Goal: Task Accomplishment & Management: Manage account settings

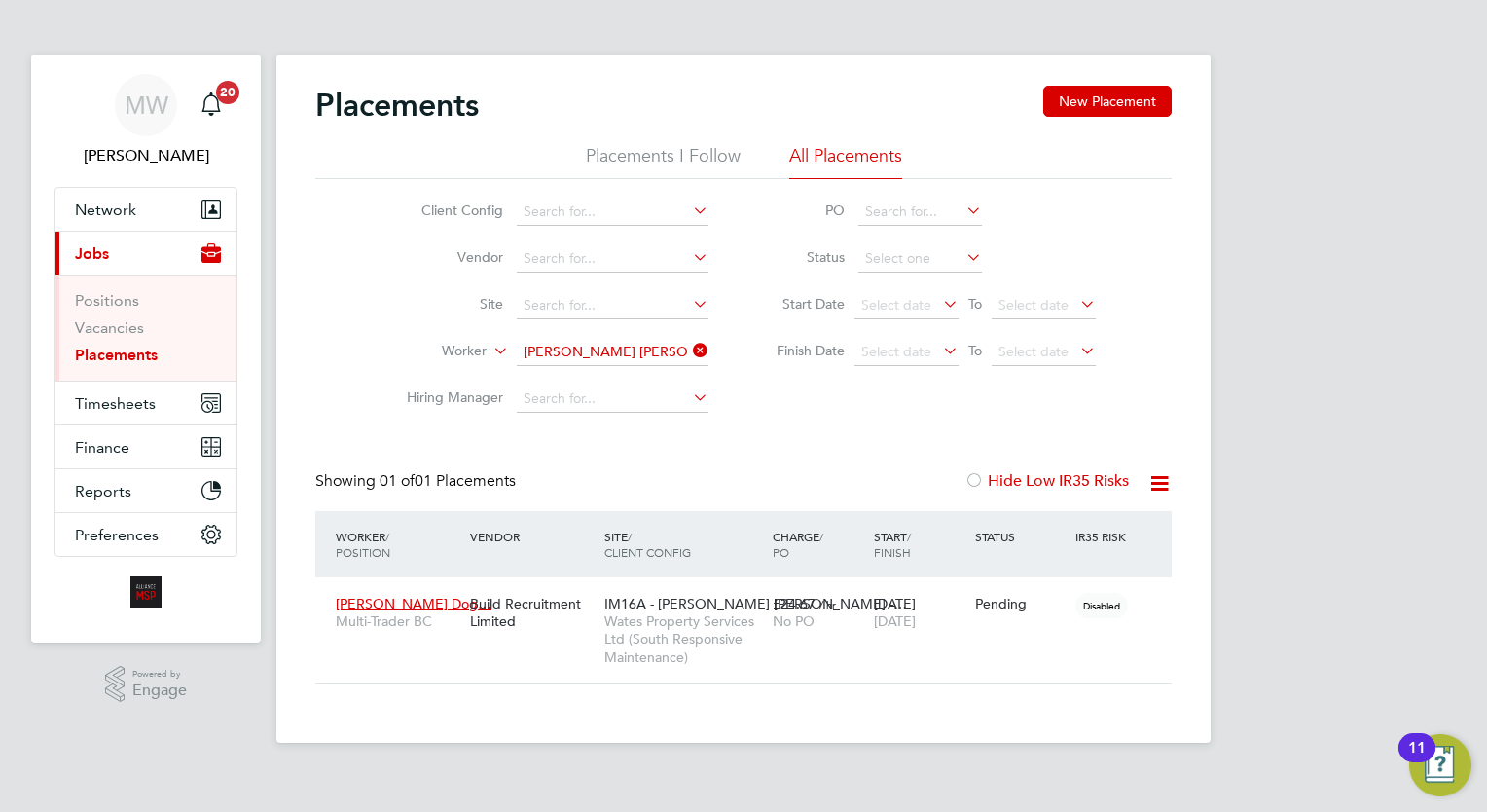
scroll to position [91, 170]
click at [670, 602] on span "IM16A - [PERSON_NAME] [PERSON_NAME] -…" at bounding box center [755, 604] width 303 height 18
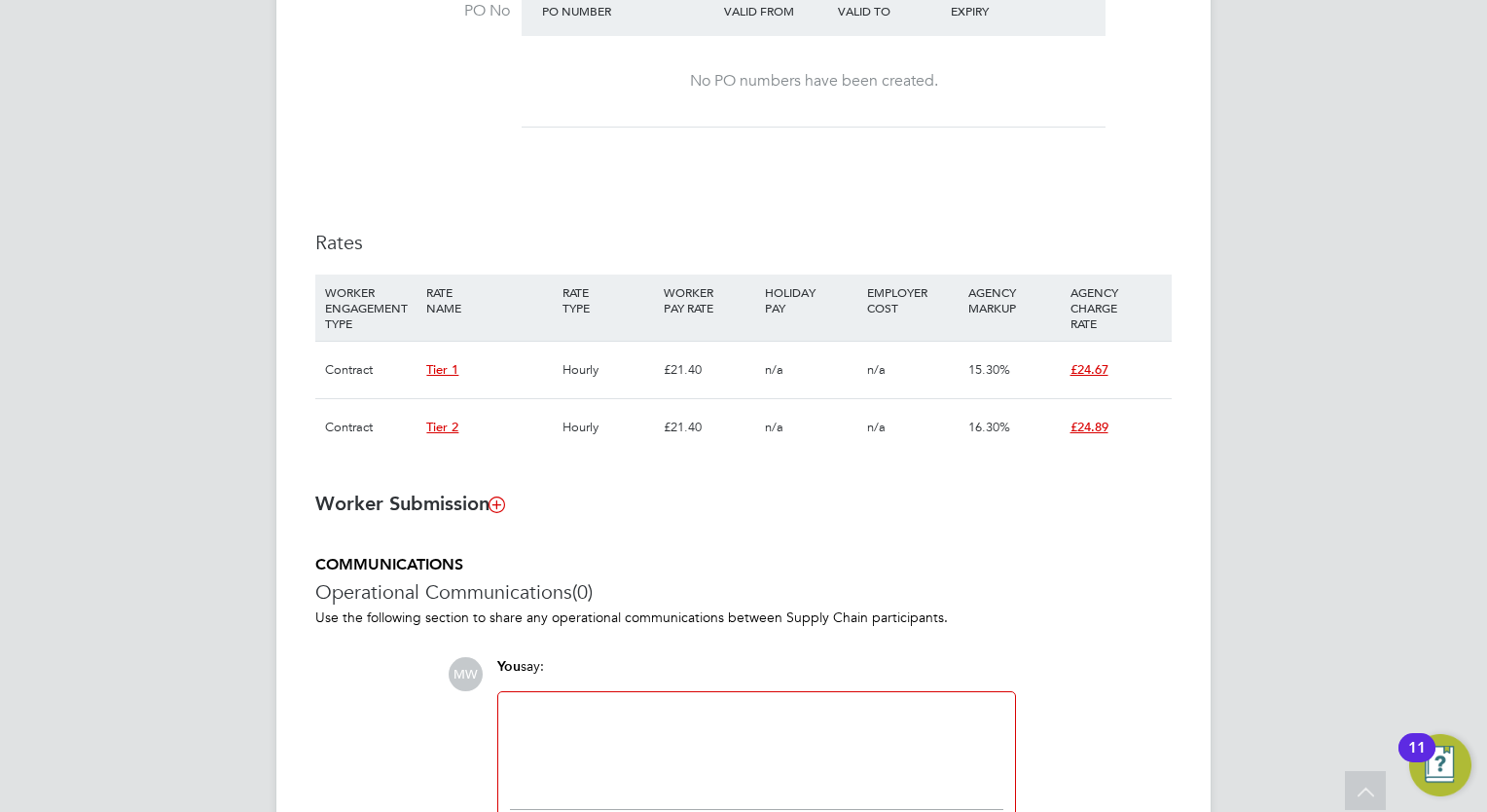
scroll to position [1249, 0]
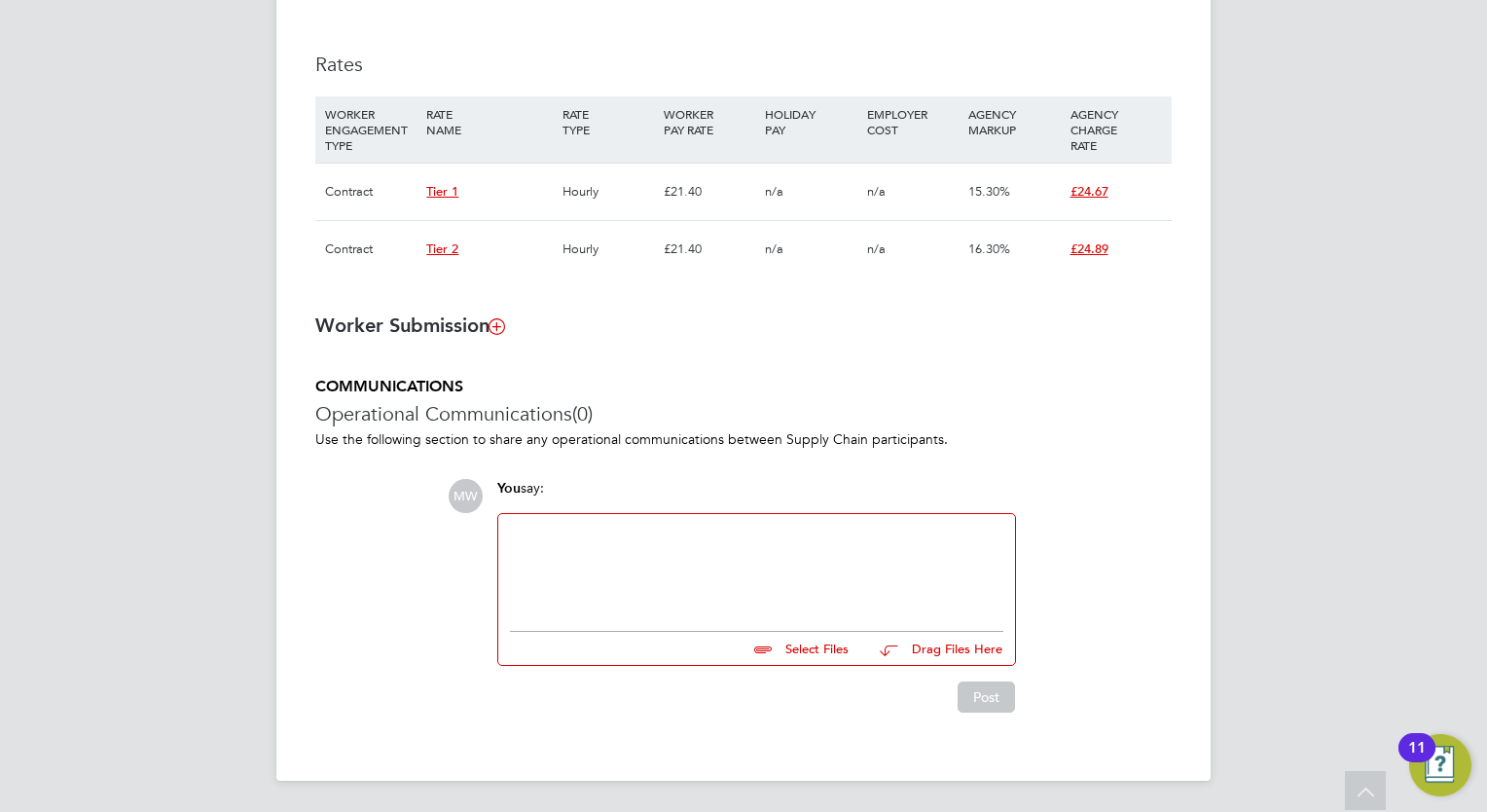
click at [674, 574] on div at bounding box center [756, 567] width 493 height 83
click at [815, 648] on input "file" at bounding box center [858, 644] width 292 height 27
type input "C:\fakepath\Fw_ Dorel Dogaru COC .zip"
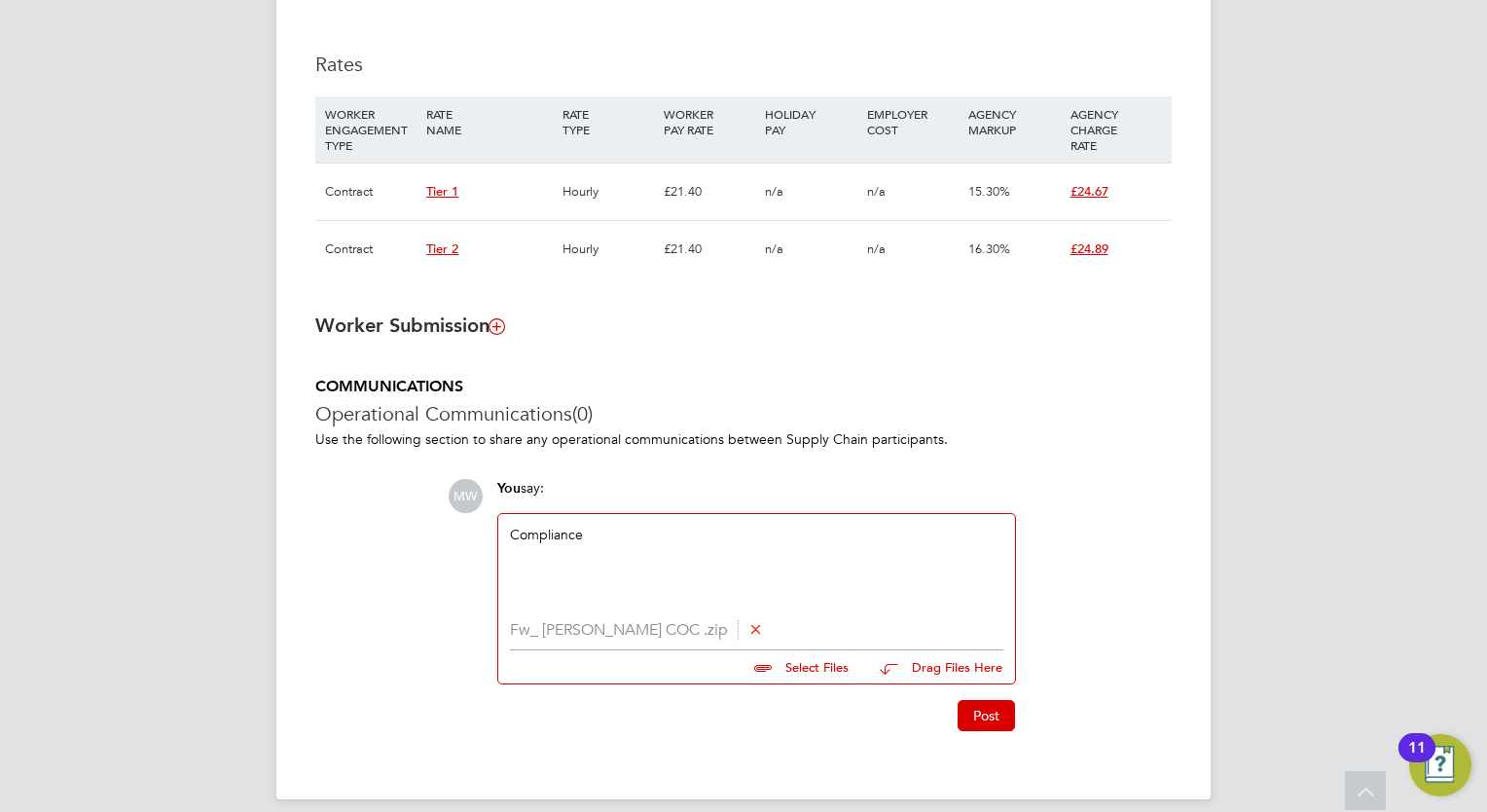
click at [986, 721] on button "Post" at bounding box center [987, 715] width 58 height 31
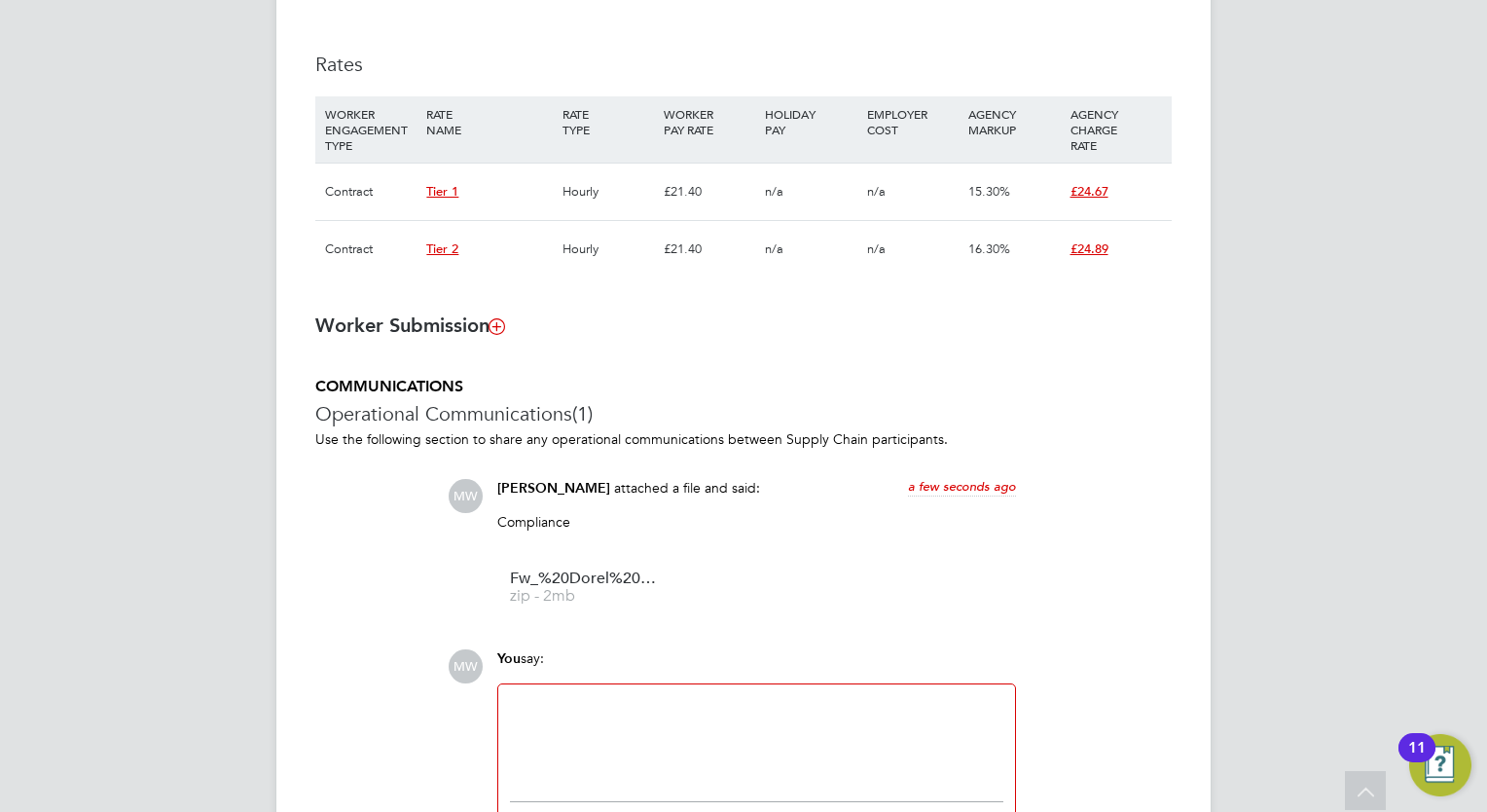
drag, startPoint x: 1435, startPoint y: 212, endPoint x: 1249, endPoint y: 419, distance: 278.3
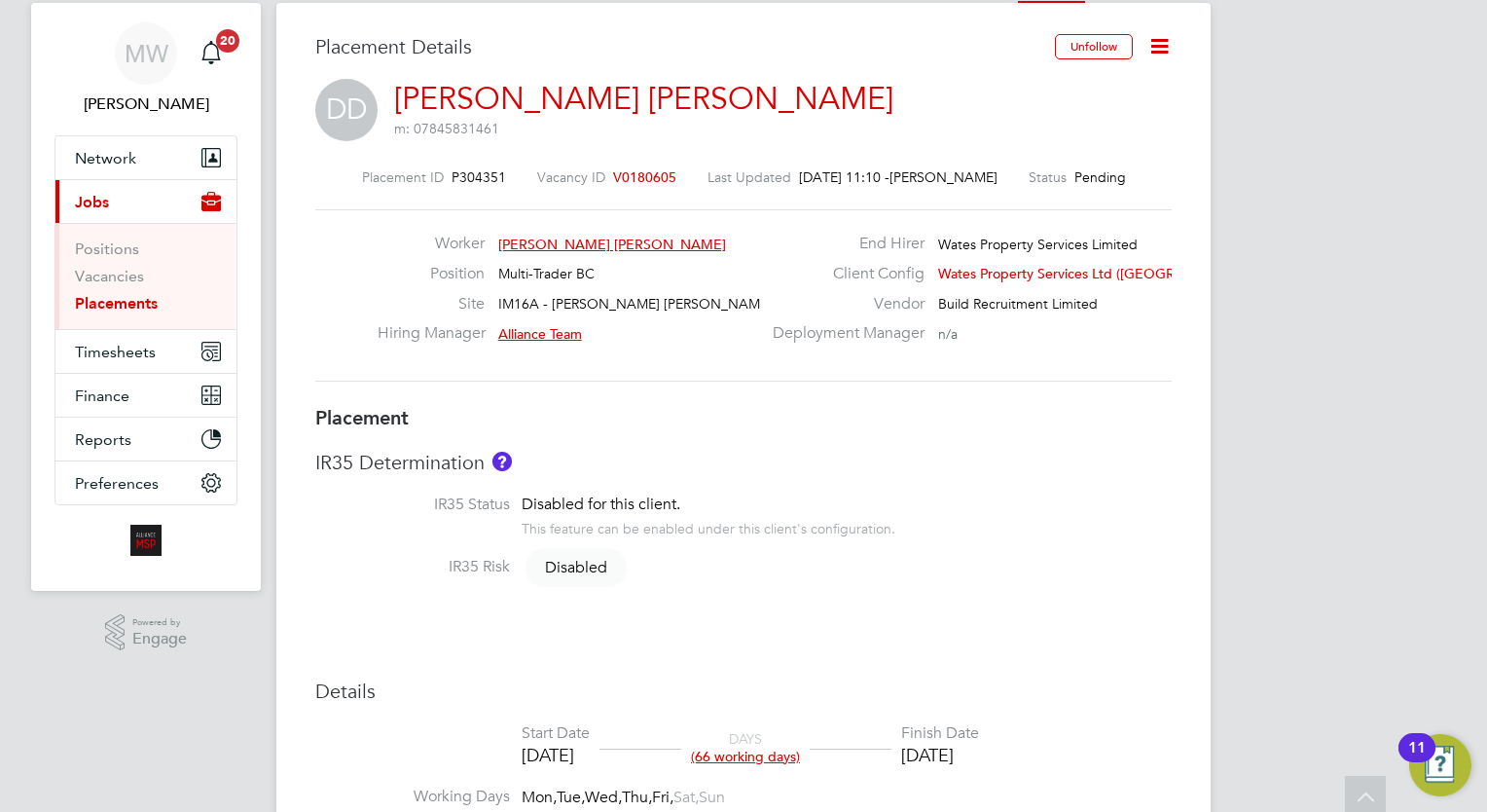
scroll to position [0, 0]
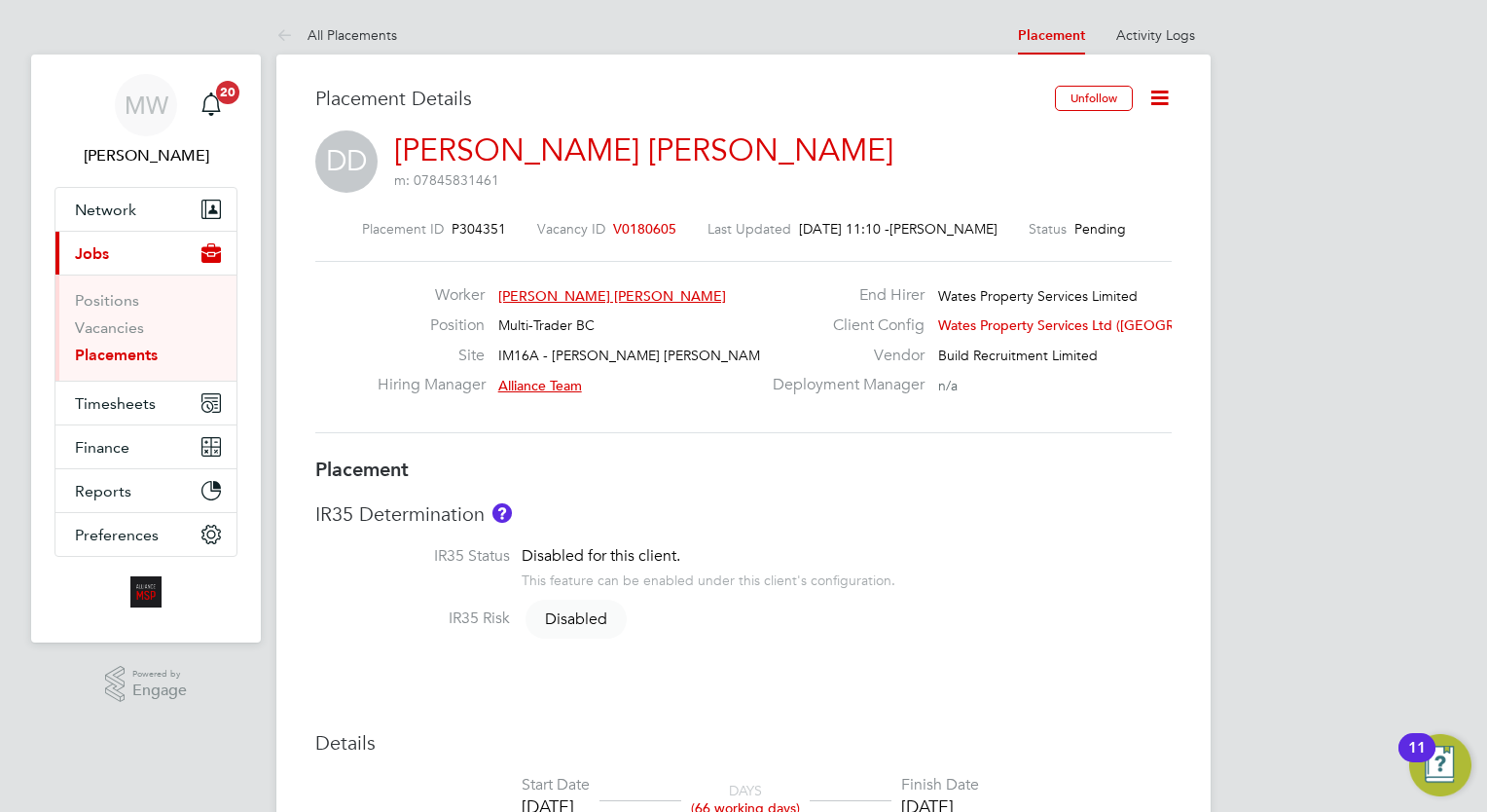
drag, startPoint x: 1387, startPoint y: 477, endPoint x: 971, endPoint y: 600, distance: 433.8
click at [132, 363] on link "Placements" at bounding box center [115, 354] width 82 height 19
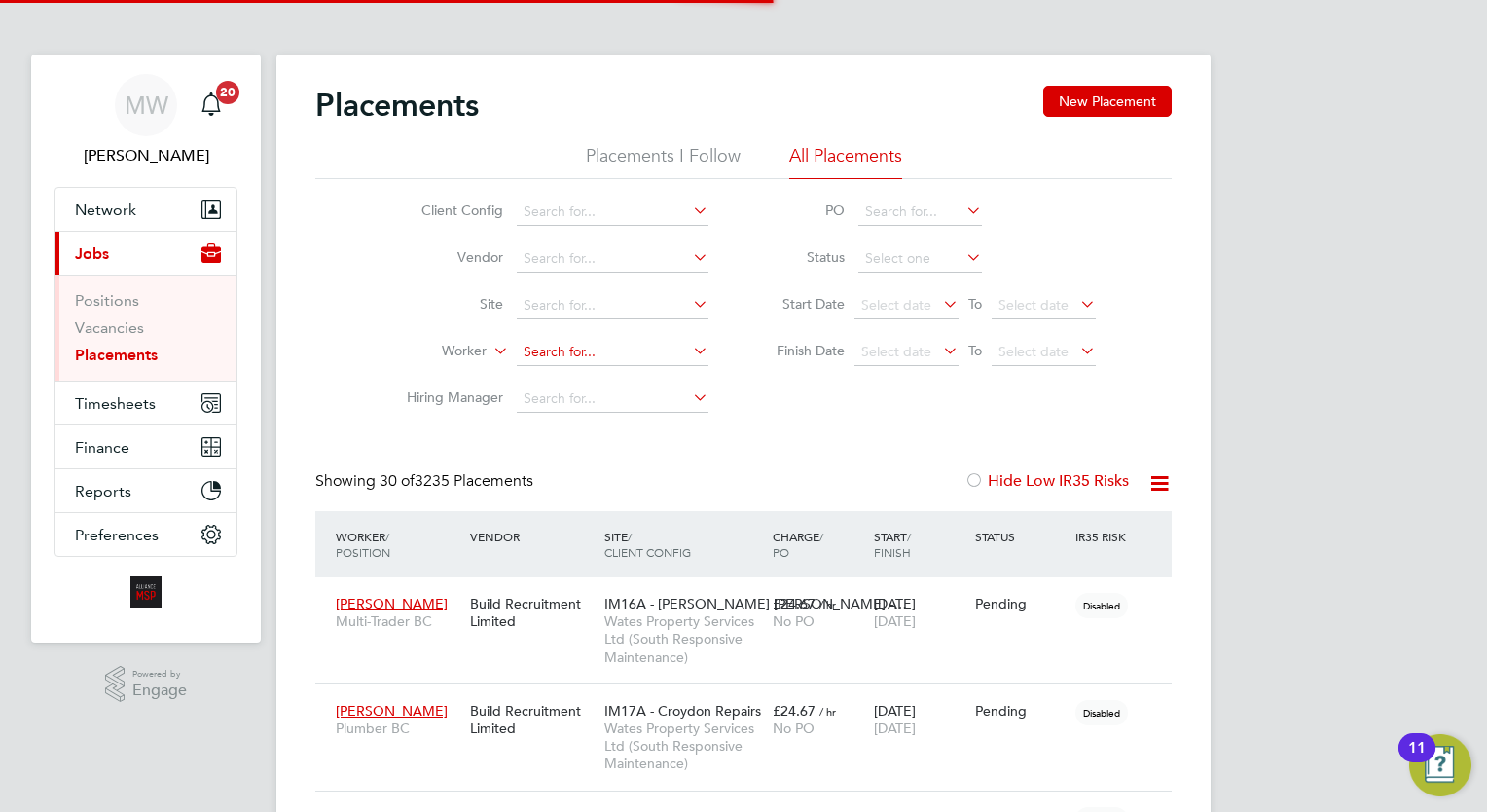
scroll to position [56, 135]
click at [565, 352] on input at bounding box center [612, 351] width 192 height 27
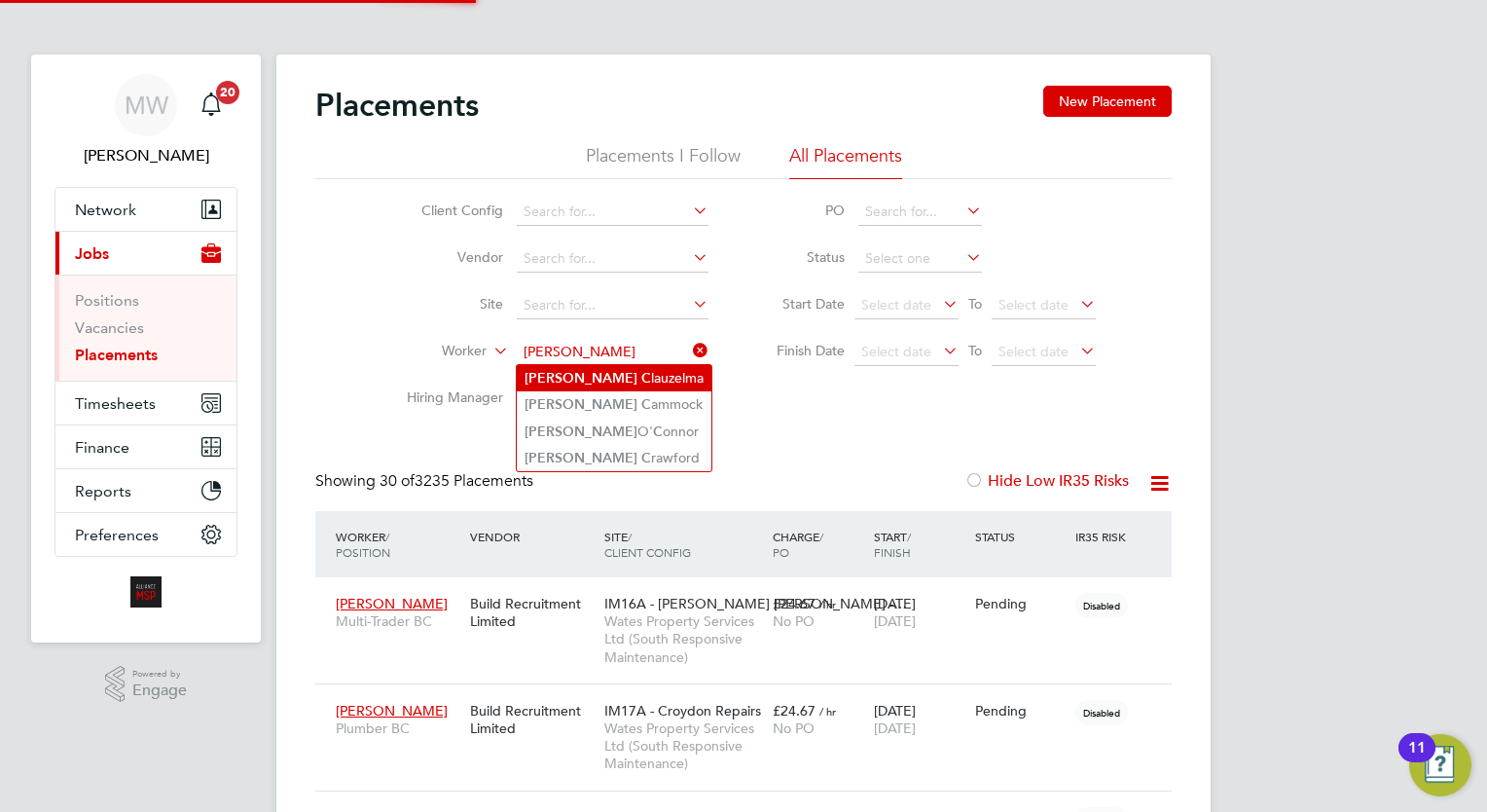
click at [658, 378] on li "Peter C lauzelma" at bounding box center [614, 378] width 195 height 26
type input "Peter Clauzelma"
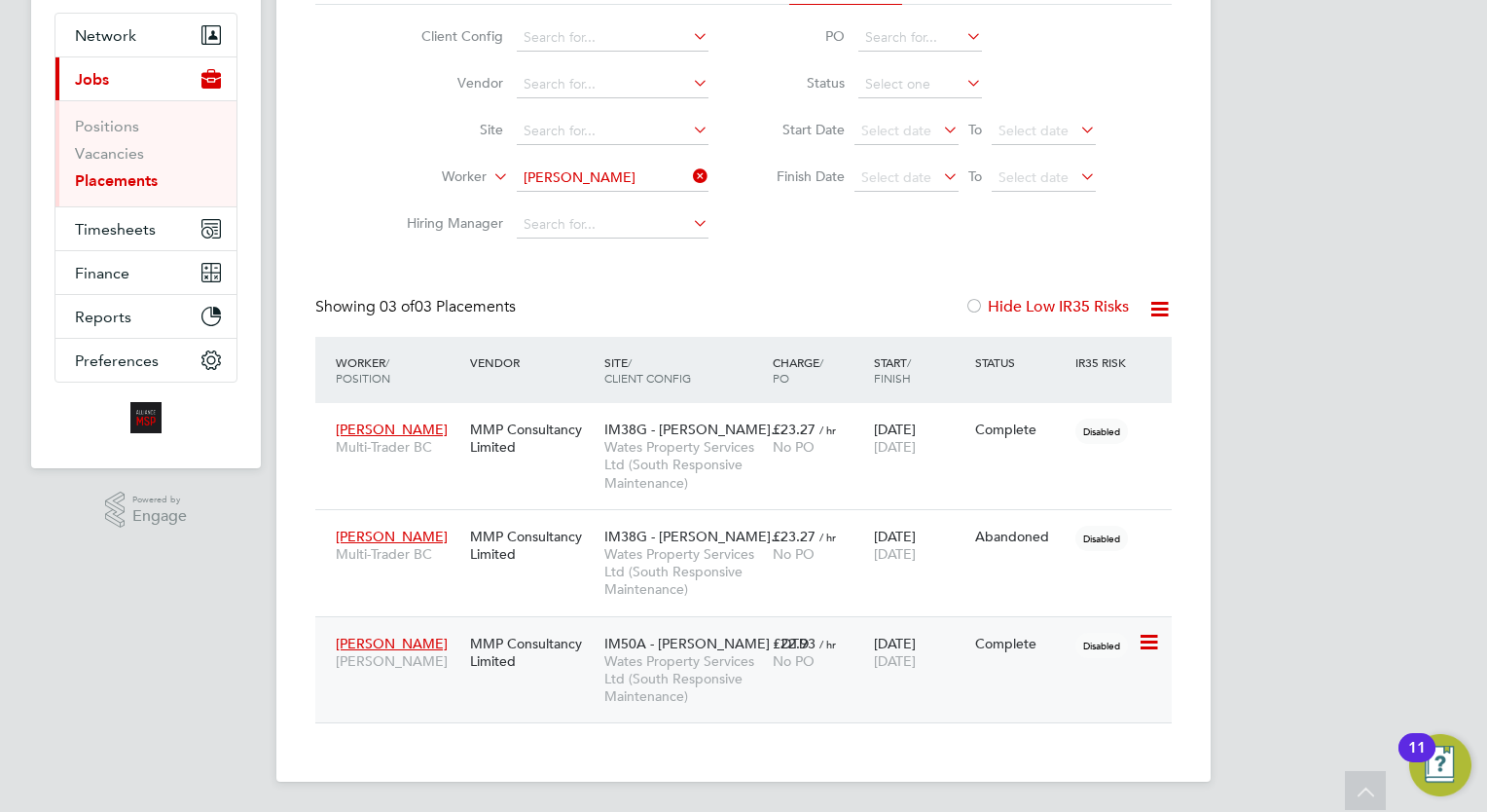
click at [810, 658] on span "No PO" at bounding box center [794, 661] width 42 height 18
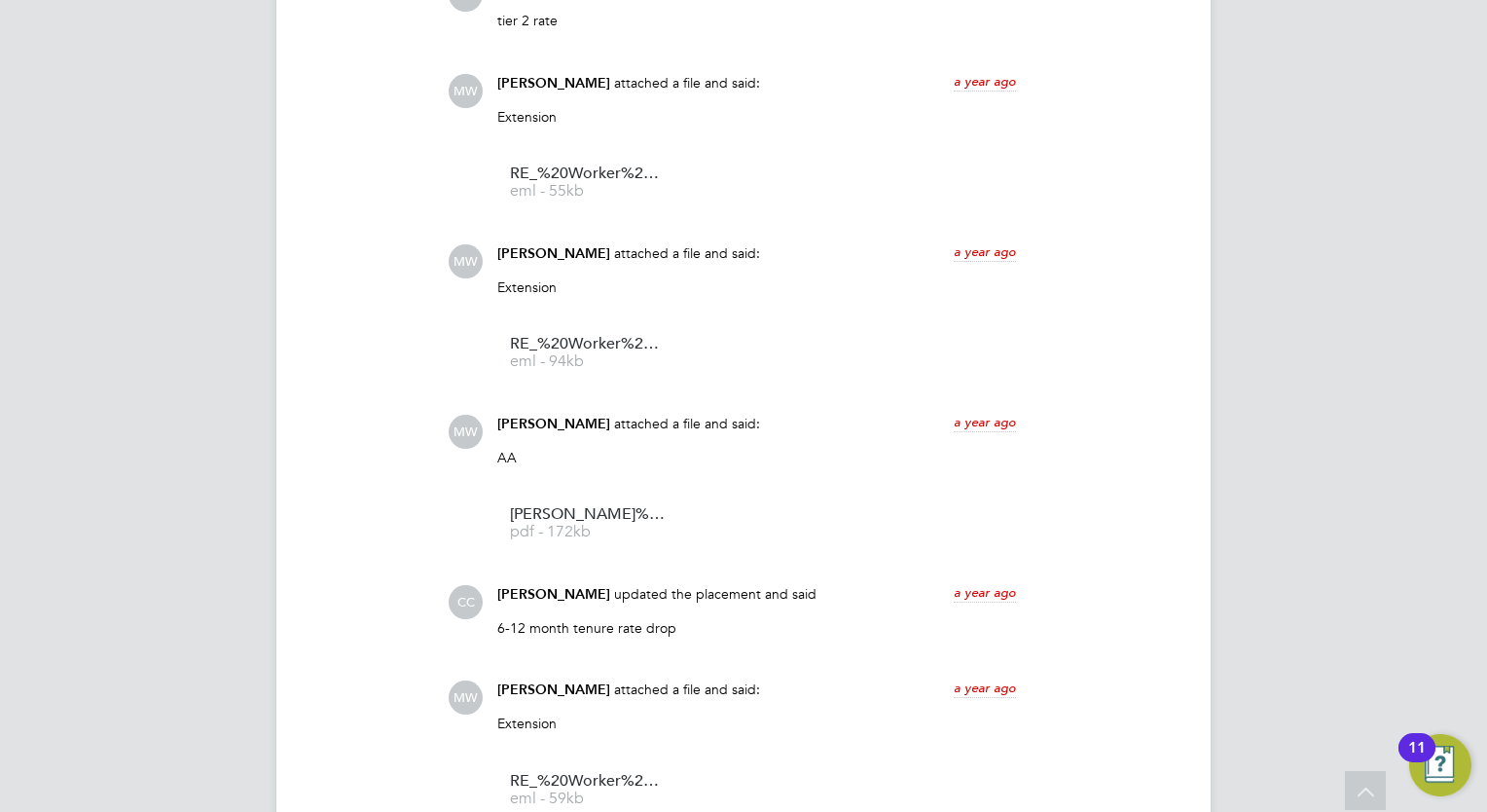
scroll to position [2310, 0]
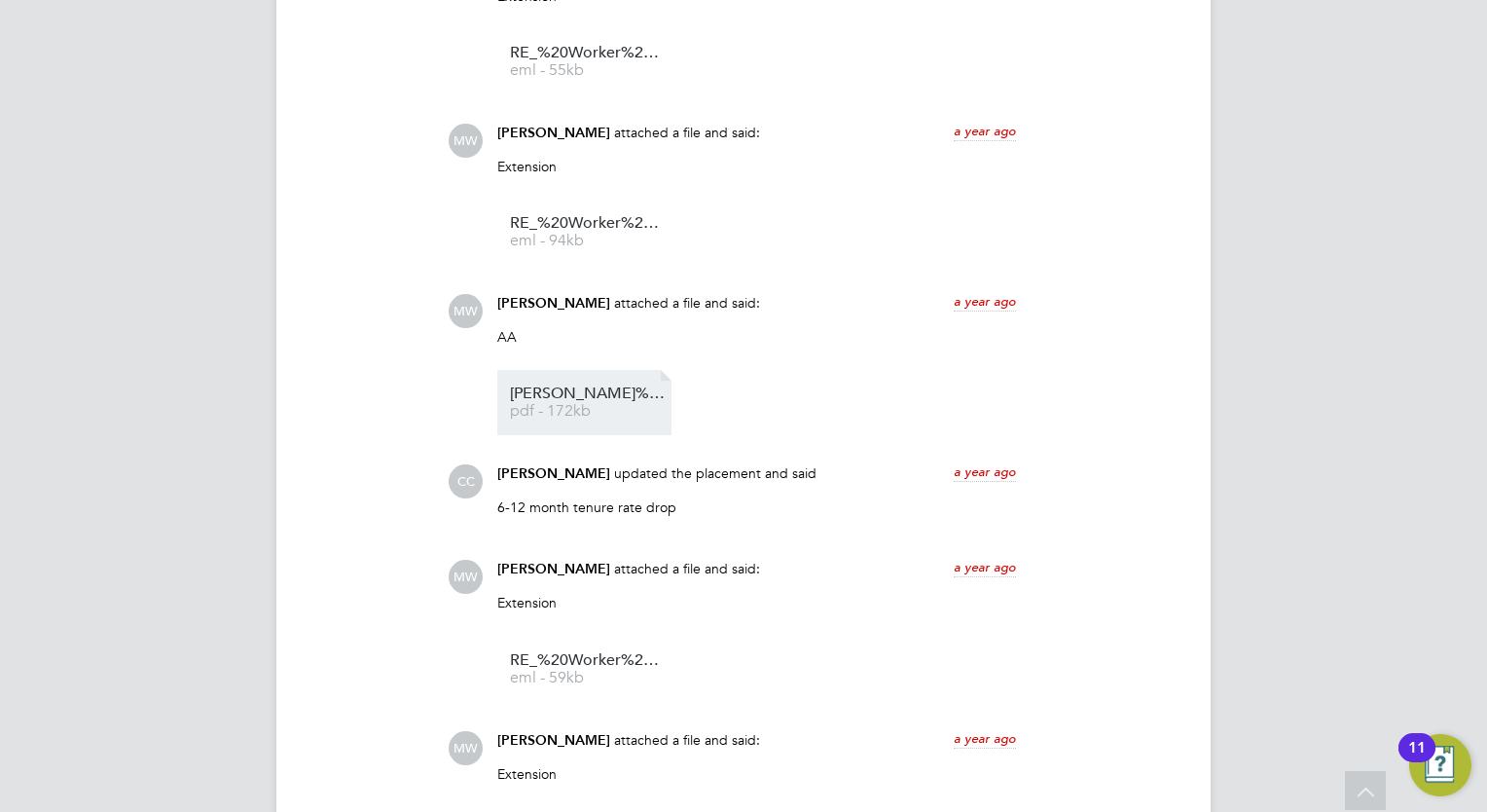
click at [603, 382] on li "Peter%20Clauzelma%20-%20Certficate pdf - 172kb" at bounding box center [585, 403] width 175 height 66
click at [585, 387] on span "Peter%20Clauzelma%20-%20Certficate" at bounding box center [588, 393] width 156 height 15
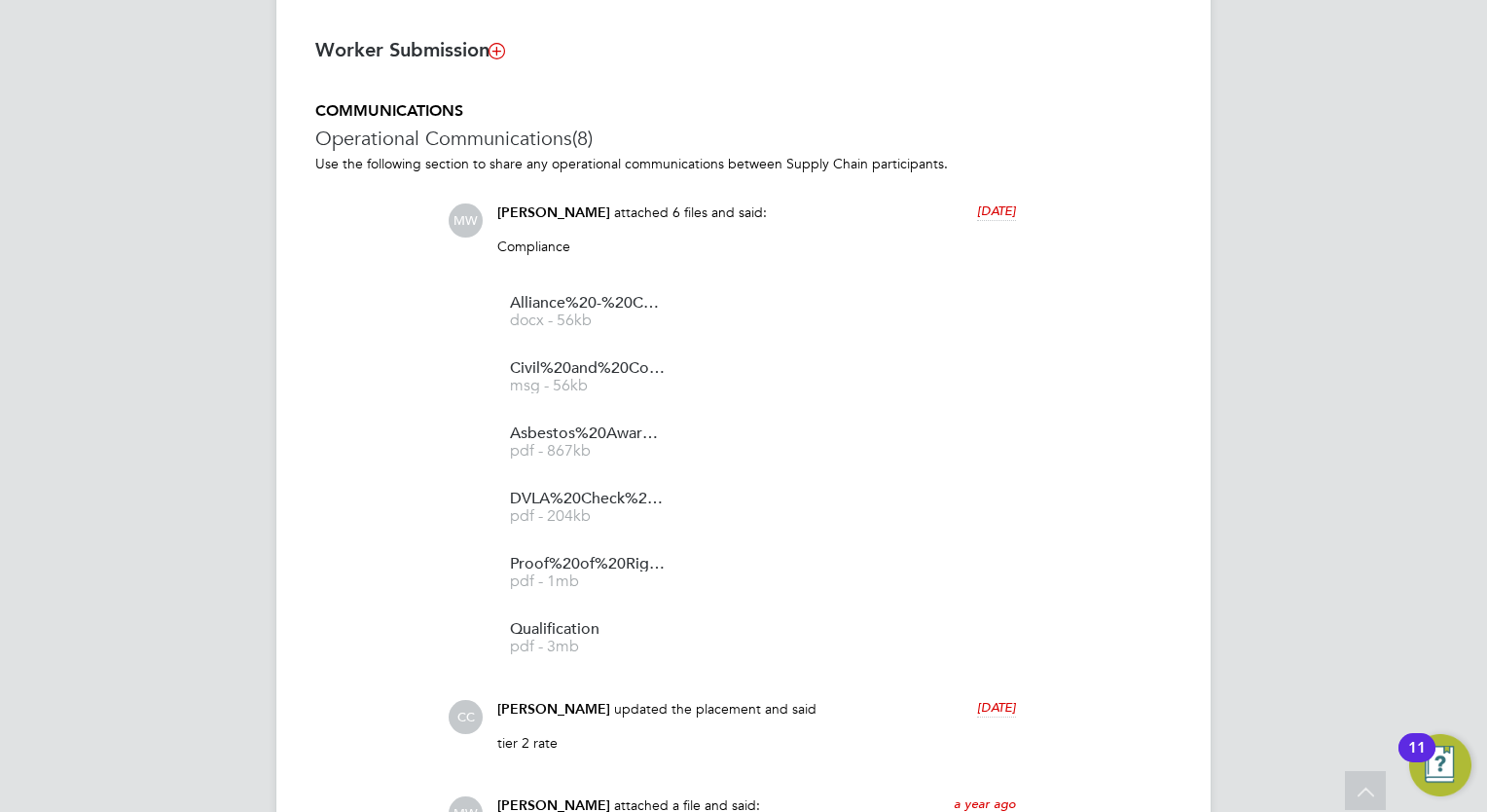
drag, startPoint x: 1455, startPoint y: 342, endPoint x: 1124, endPoint y: 523, distance: 377.3
click at [1455, 342] on div "MW Megan Westlotorn Notifications 20 Applications: Network Team Members Busines…" at bounding box center [744, 305] width 1487 height 3544
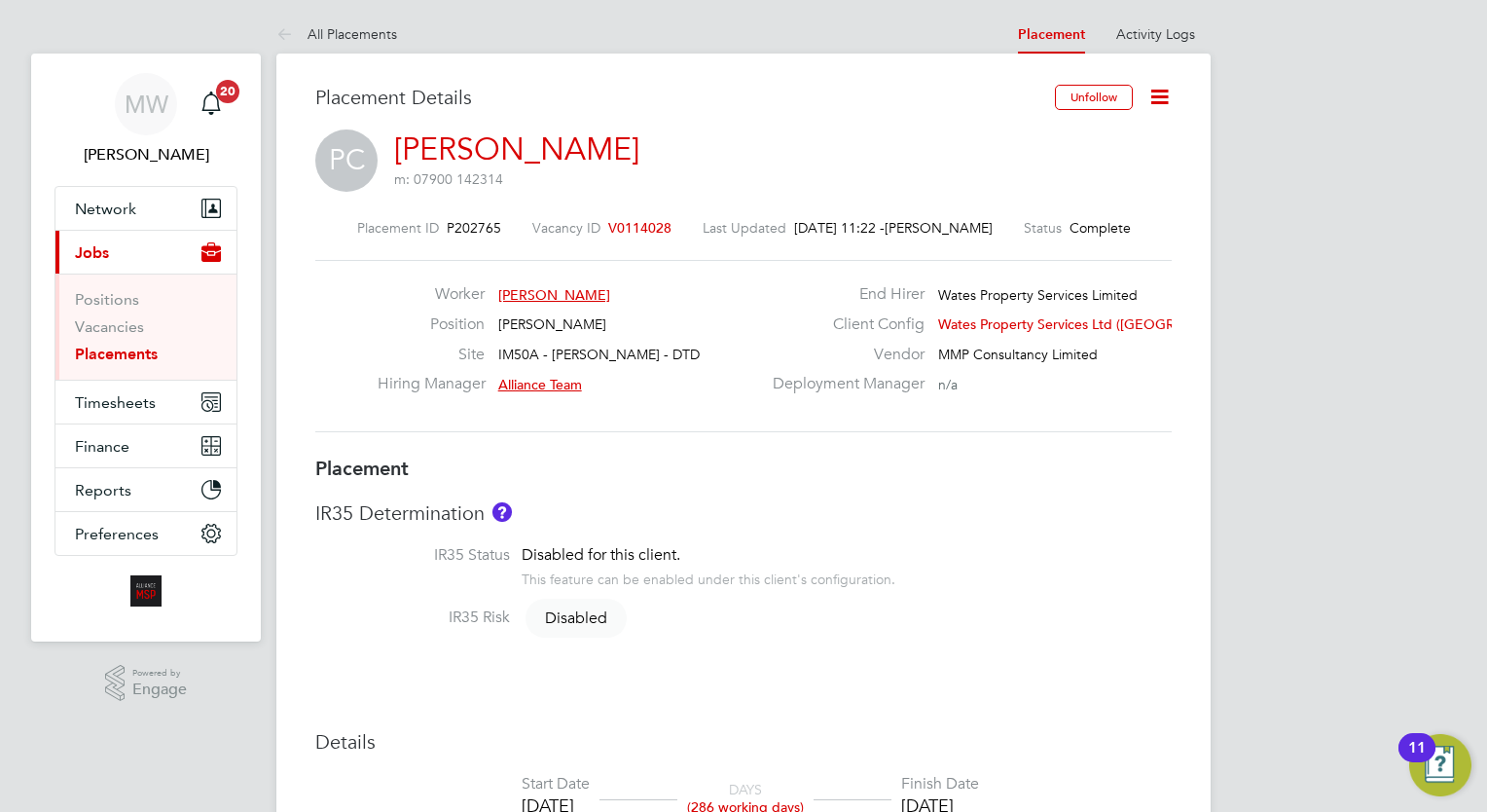
scroll to position [0, 0]
click at [131, 348] on link "Placements" at bounding box center [115, 354] width 82 height 19
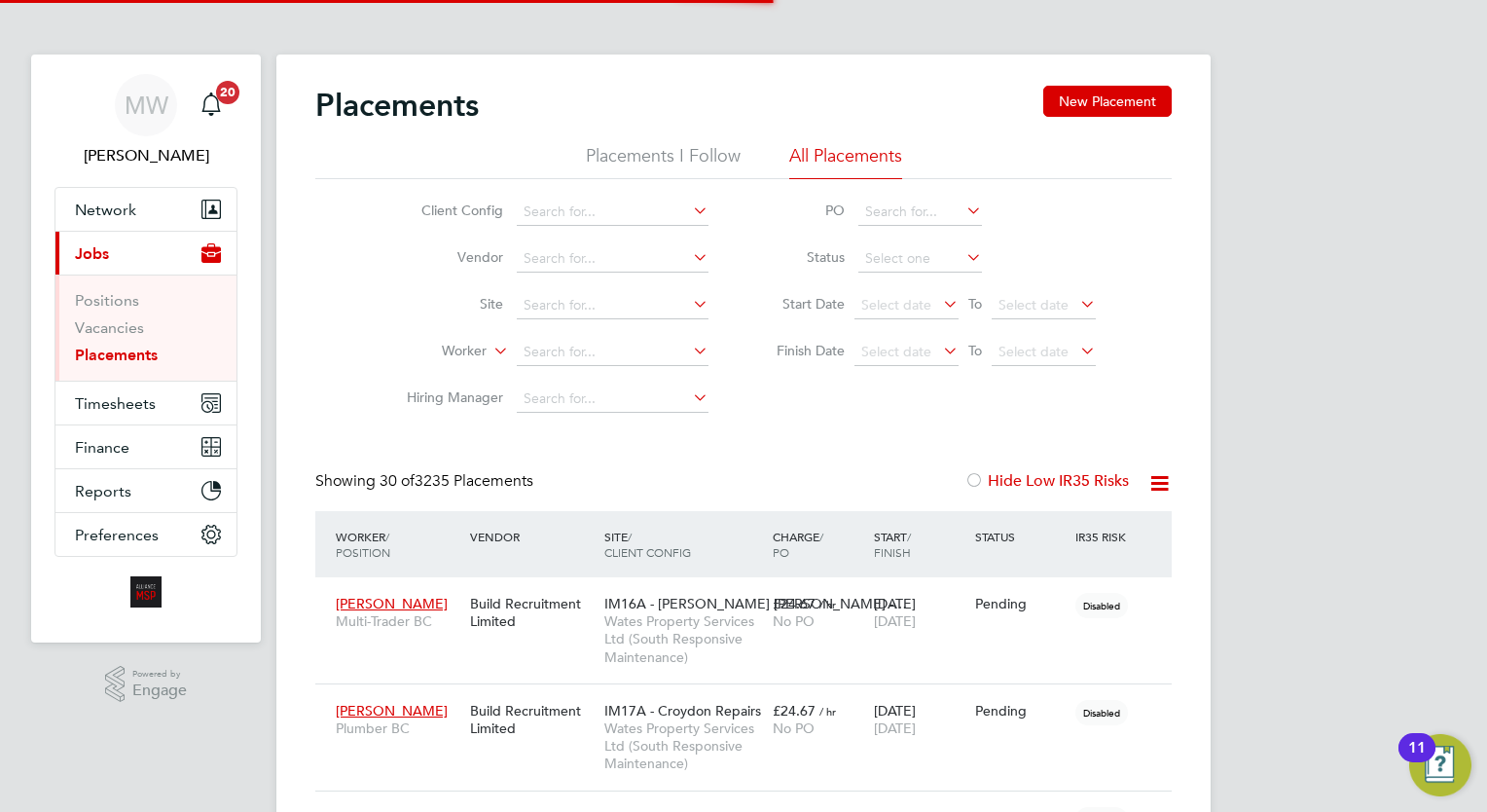
scroll to position [56, 135]
drag, startPoint x: 1445, startPoint y: 152, endPoint x: 1223, endPoint y: 414, distance: 343.4
drag, startPoint x: 1475, startPoint y: 375, endPoint x: 1349, endPoint y: 375, distance: 126.0
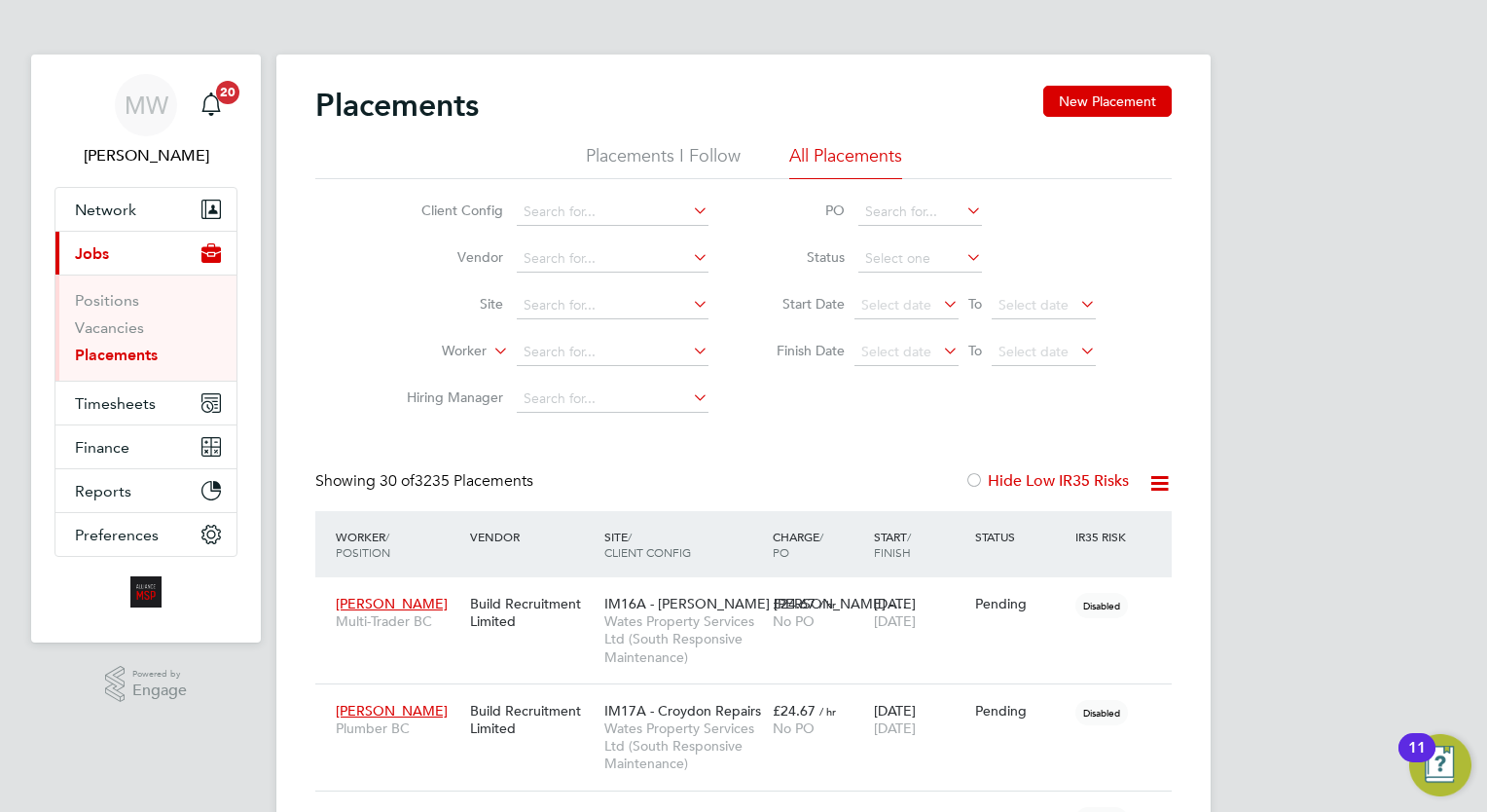
click at [88, 368] on ul "Positions Vacancies Placements" at bounding box center [146, 327] width 181 height 106
